Goal: Task Accomplishment & Management: Contribute content

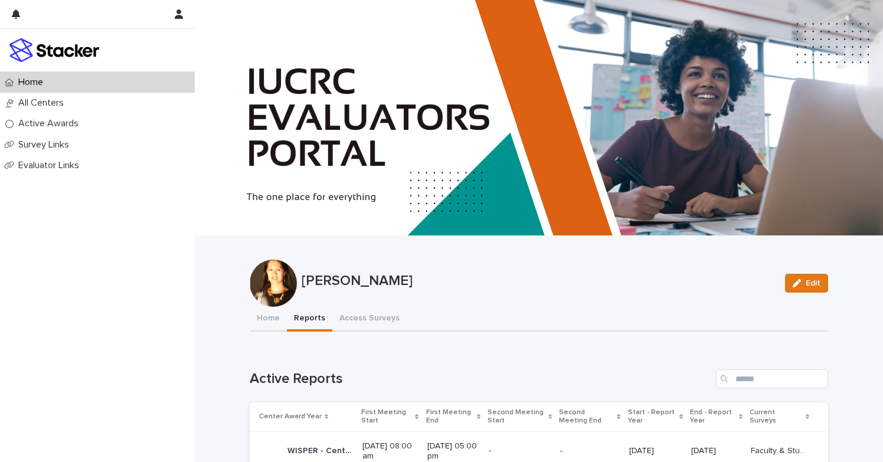
click at [315, 318] on button "Reports" at bounding box center [309, 319] width 45 height 25
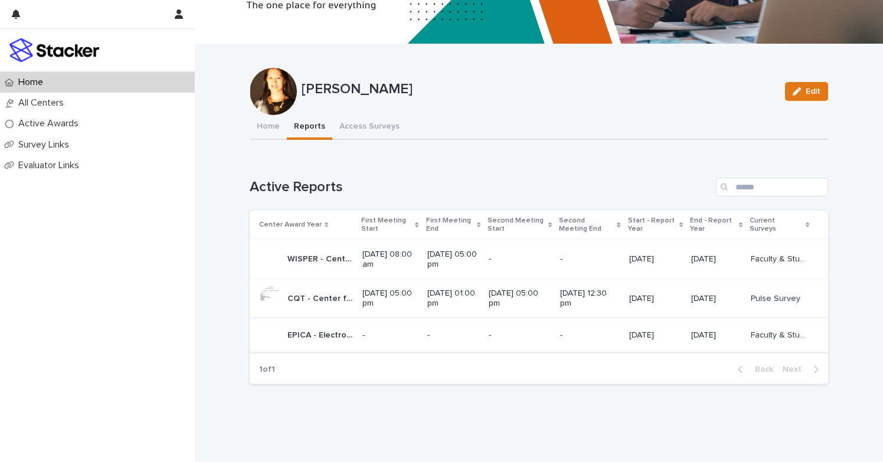
scroll to position [183, 0]
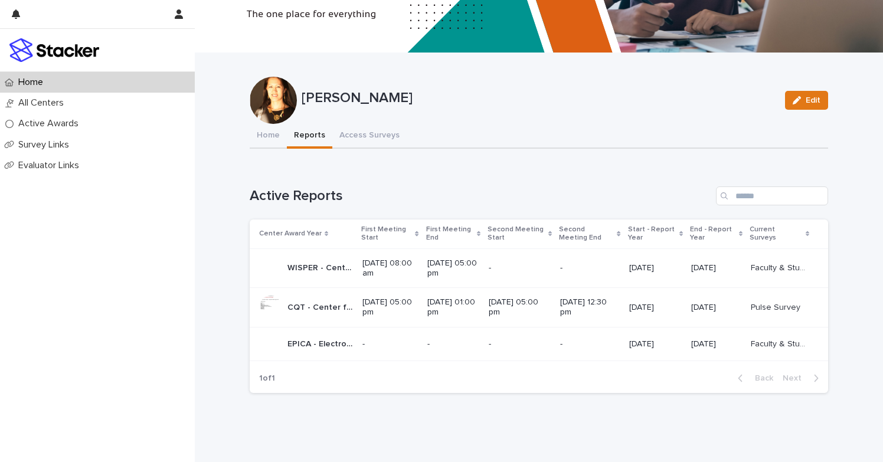
click at [311, 305] on p "CQT - Center for Quantum Technologies - Phase 1" at bounding box center [321, 306] width 68 height 12
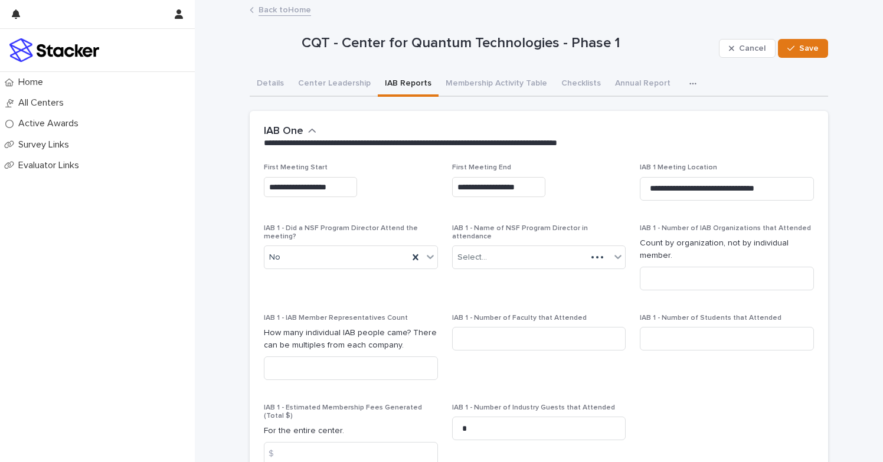
click at [403, 77] on button "IAB Reports" at bounding box center [408, 84] width 61 height 25
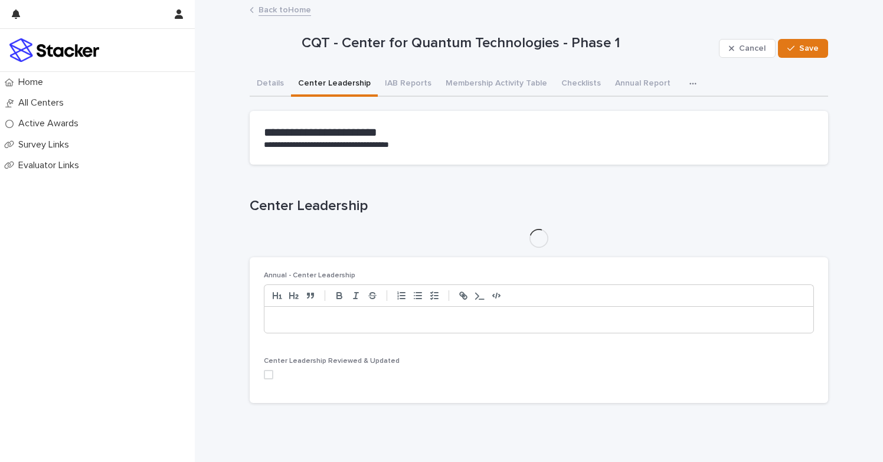
click at [339, 83] on button "Center Leadership" at bounding box center [334, 84] width 87 height 25
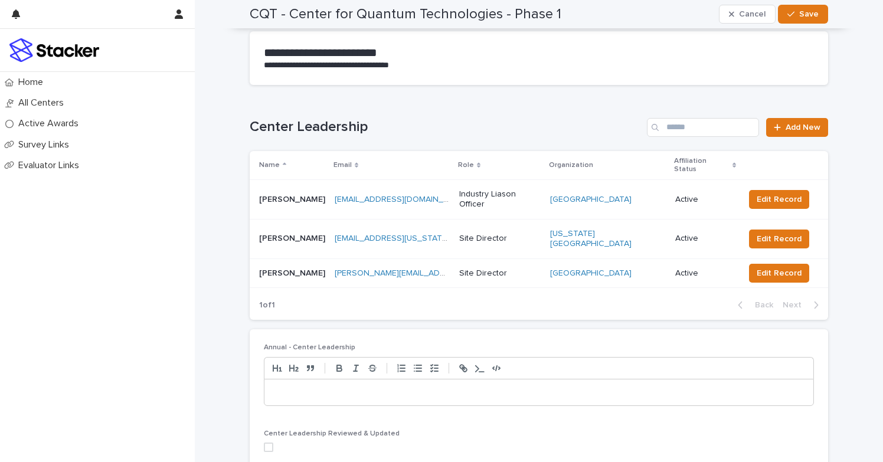
scroll to position [140, 0]
click at [815, 123] on span "Add New" at bounding box center [803, 127] width 35 height 8
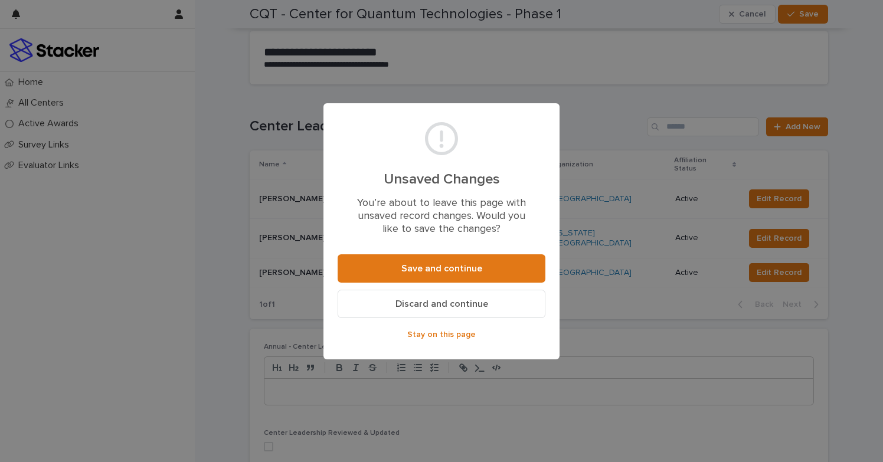
click at [447, 331] on span "Stay on this page" at bounding box center [441, 335] width 68 height 8
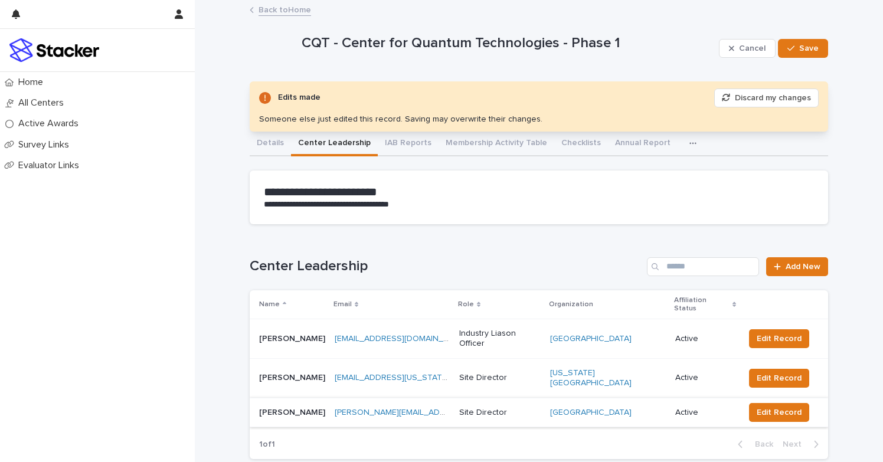
scroll to position [0, 0]
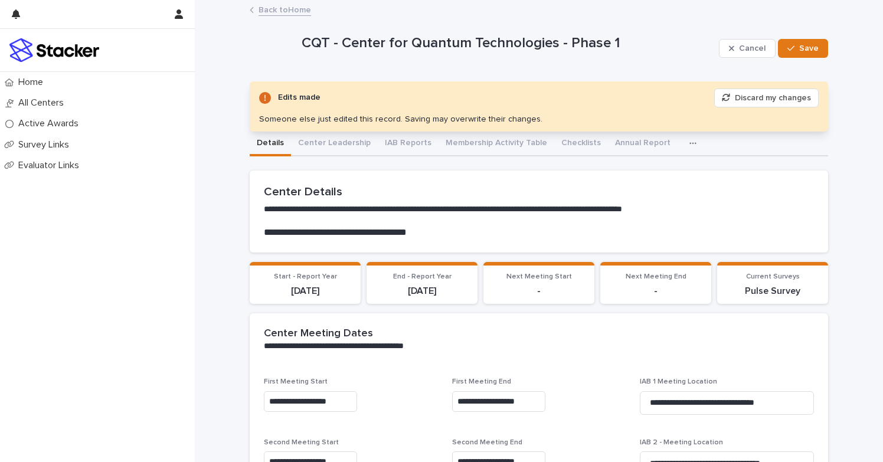
click at [274, 138] on button "Details" at bounding box center [270, 144] width 41 height 25
click at [541, 292] on p "-" at bounding box center [539, 290] width 97 height 11
click at [537, 287] on p "-" at bounding box center [539, 290] width 97 height 11
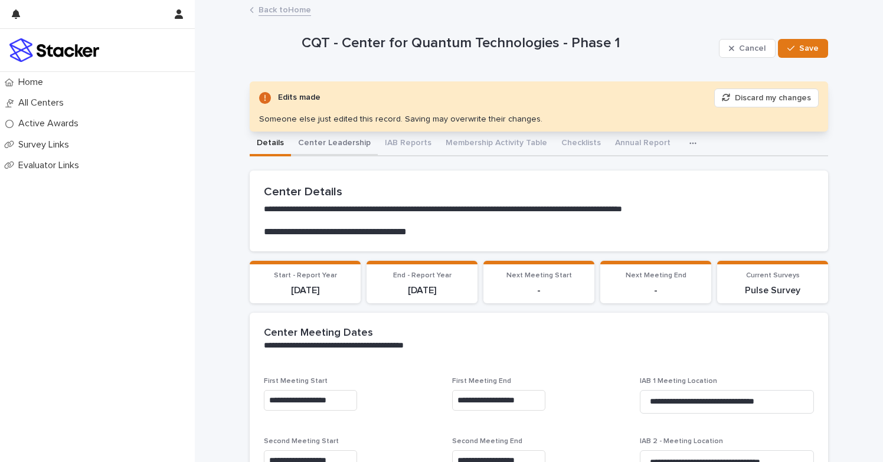
click at [344, 143] on button "Center Leadership" at bounding box center [334, 144] width 87 height 25
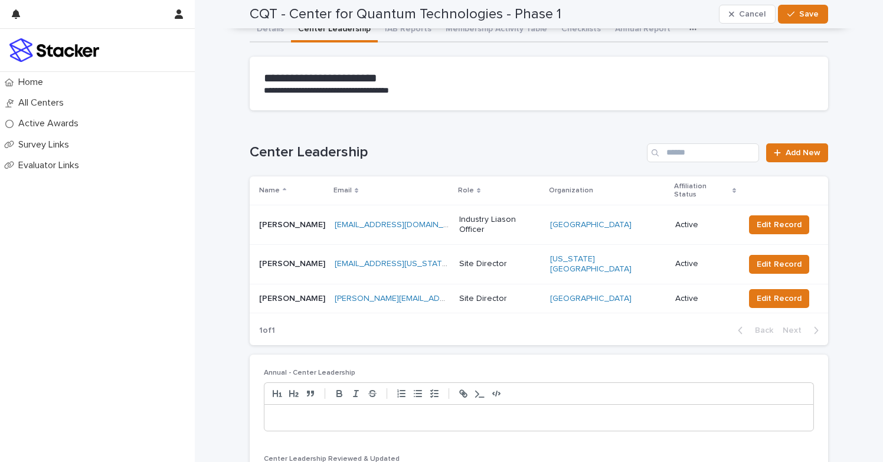
scroll to position [112, 0]
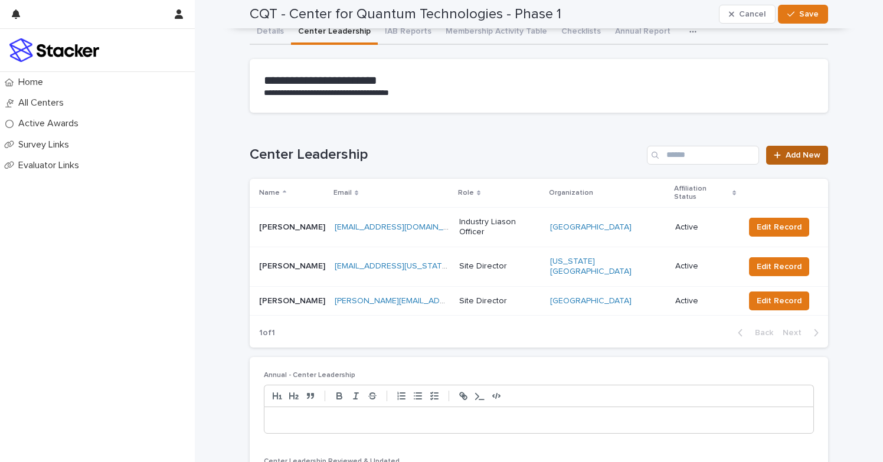
click at [803, 151] on span "Add New" at bounding box center [803, 155] width 35 height 8
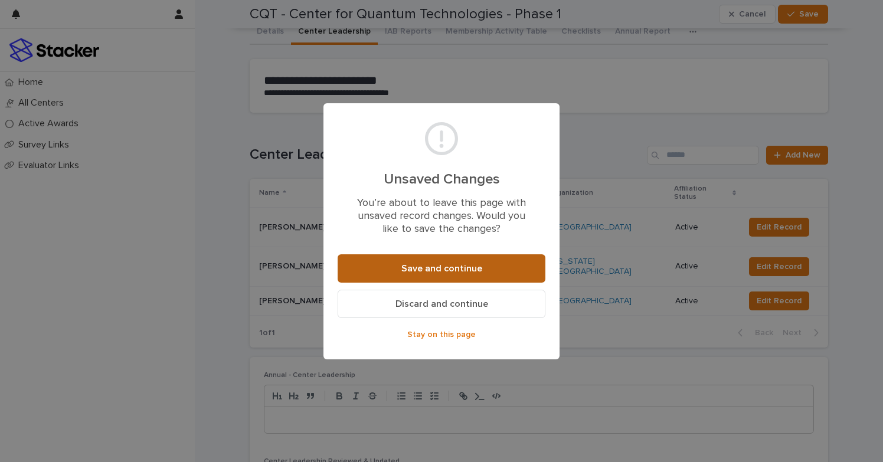
click at [479, 264] on span "Save and continue" at bounding box center [441, 268] width 81 height 9
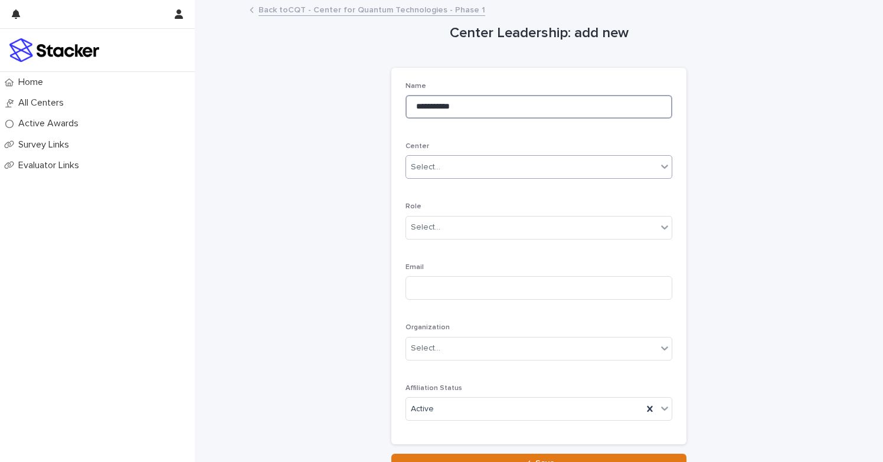
type input "**********"
click at [655, 164] on div "Select..." at bounding box center [531, 167] width 251 height 19
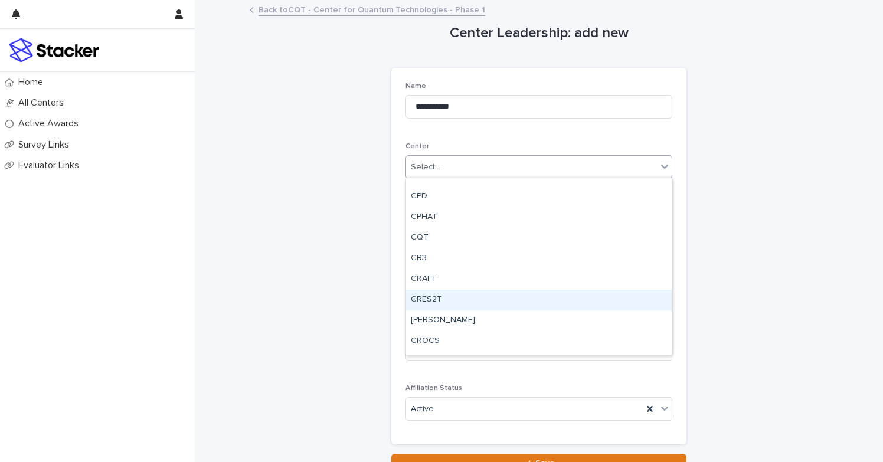
scroll to position [2630, 0]
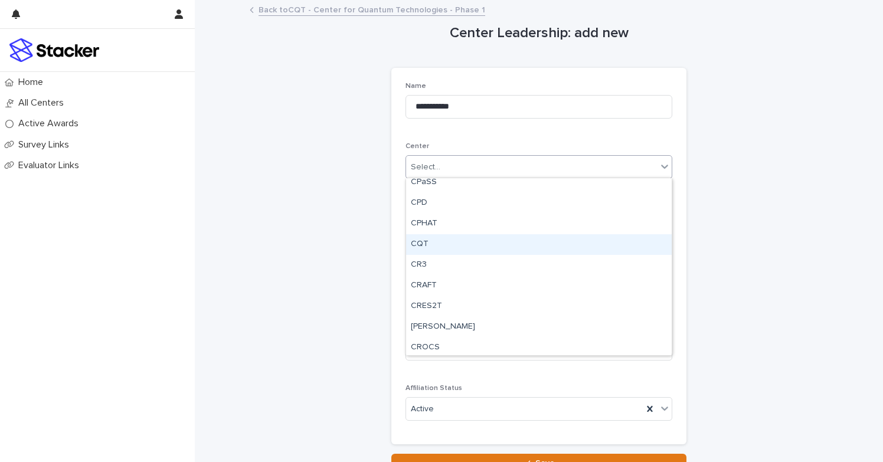
click at [430, 245] on div "CQT" at bounding box center [539, 244] width 266 height 21
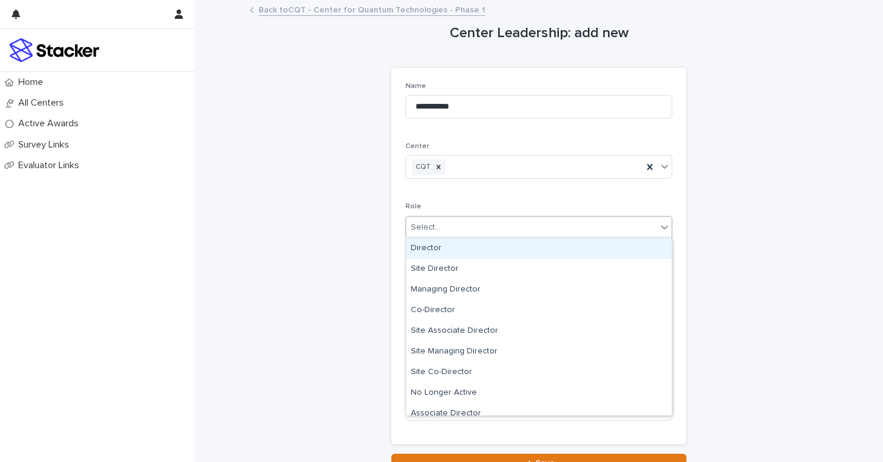
click at [455, 231] on div "Select..." at bounding box center [531, 227] width 251 height 19
click at [438, 253] on div "Director" at bounding box center [539, 248] width 266 height 21
